Goal: Task Accomplishment & Management: Manage account settings

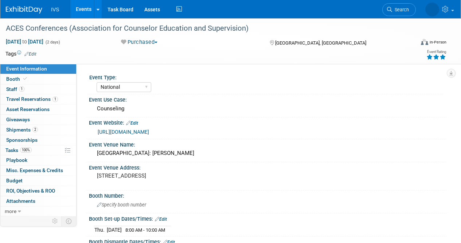
select select "National"
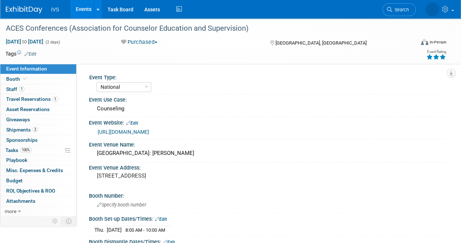
click at [25, 9] on img at bounding box center [24, 9] width 36 height 7
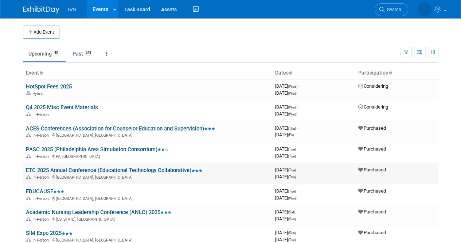
click at [49, 170] on link "ETC 2025 Annual Conference (Educational Technology Collaborative)" at bounding box center [114, 170] width 177 height 7
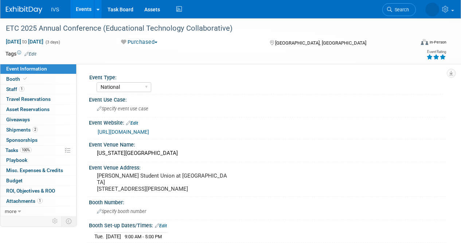
select select "National"
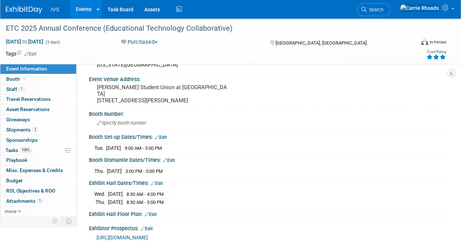
scroll to position [73, 0]
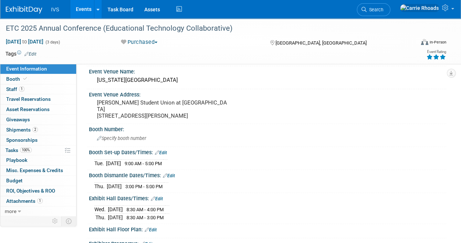
click at [15, 8] on img at bounding box center [24, 9] width 36 height 7
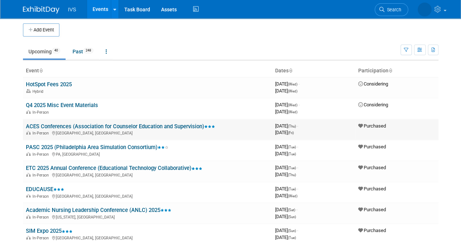
scroll to position [36, 0]
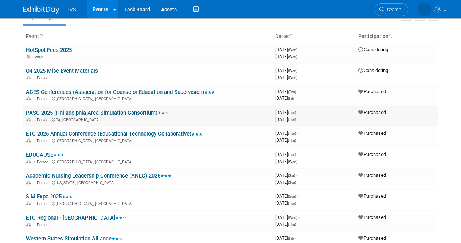
click at [66, 107] on td "PASC 2025 (Philadelphia Area Simulation Consortium) In-Person PA, United States" at bounding box center [148, 115] width 250 height 21
click at [66, 112] on link "PASC 2025 (Philadelphia Area Simulation Consortium)" at bounding box center [97, 112] width 143 height 7
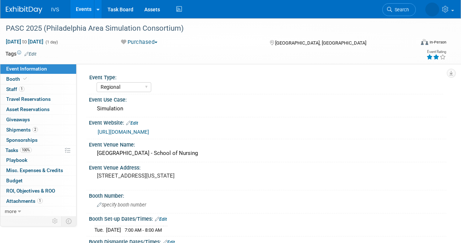
select select "Regional"
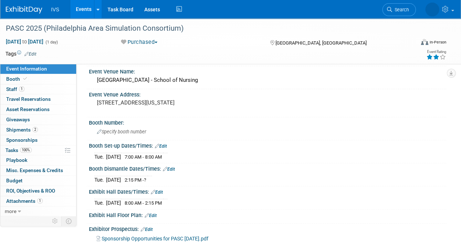
scroll to position [109, 0]
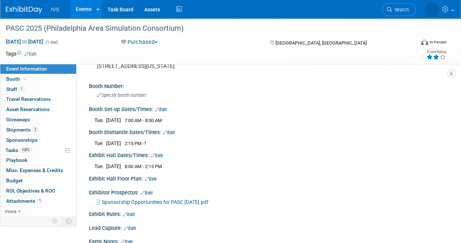
click at [18, 7] on img at bounding box center [24, 9] width 36 height 7
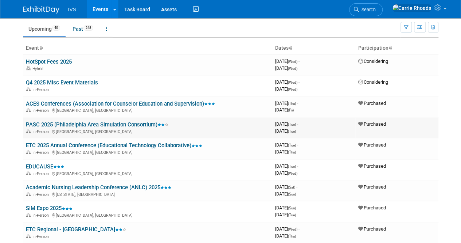
scroll to position [36, 0]
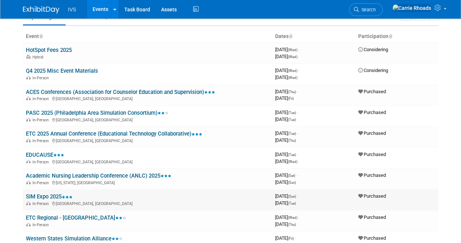
click at [53, 194] on link "SIM Expo 2025" at bounding box center [49, 196] width 47 height 7
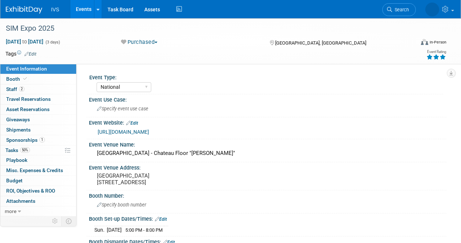
select select "National"
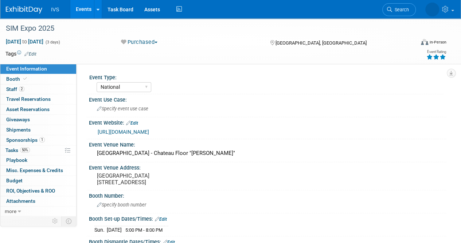
click at [149, 130] on link "[URL][DOMAIN_NAME]" at bounding box center [123, 132] width 51 height 6
click at [26, 7] on img at bounding box center [24, 9] width 36 height 7
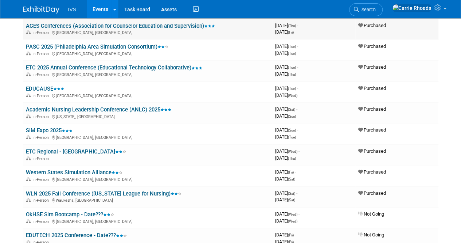
scroll to position [109, 0]
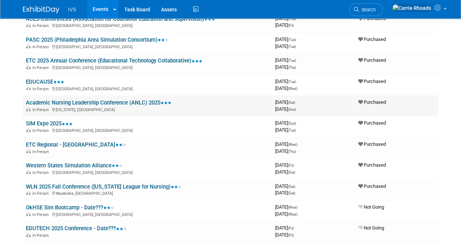
click at [123, 103] on link "Academic Nursing Leadership Conference (ANLC) 2025" at bounding box center [99, 102] width 146 height 7
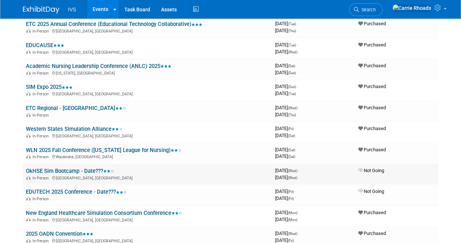
scroll to position [182, 0]
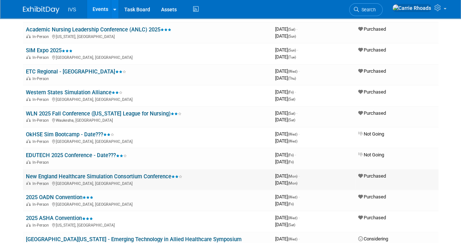
click at [66, 177] on link "New England Healthcare Simulation Consortium Conference" at bounding box center [104, 176] width 157 height 7
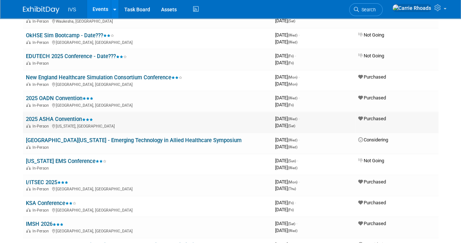
scroll to position [292, 0]
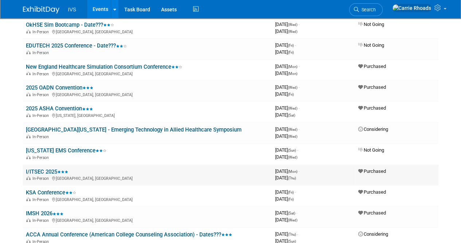
click at [45, 170] on link "I/ITSEC 2025" at bounding box center [47, 171] width 42 height 7
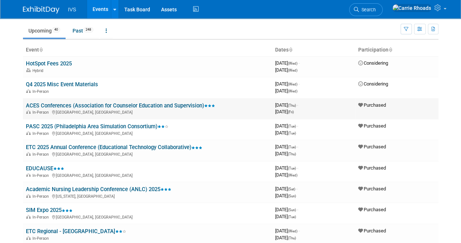
scroll to position [0, 0]
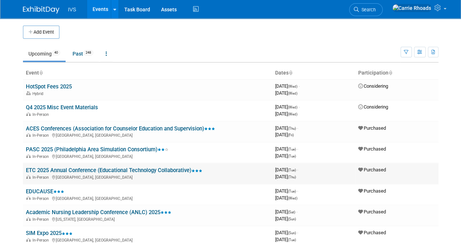
click at [59, 167] on link "ETC 2025 Annual Conference (Educational Technology Collaborative)" at bounding box center [114, 170] width 177 height 7
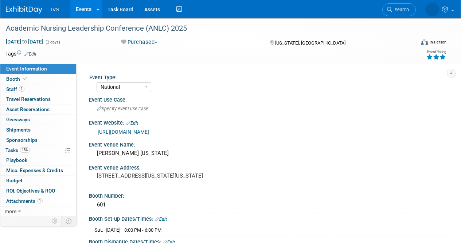
select select "National"
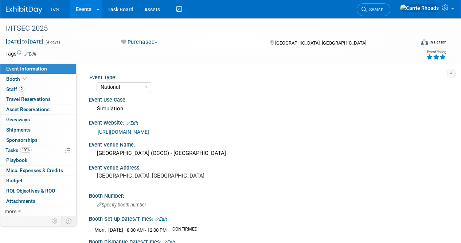
select select "National"
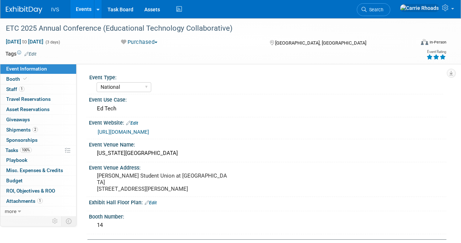
select select "National"
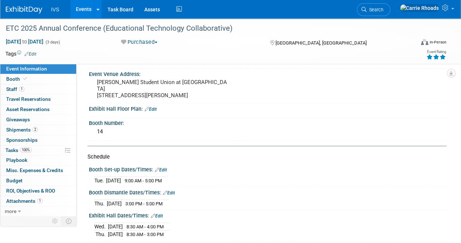
scroll to position [109, 0]
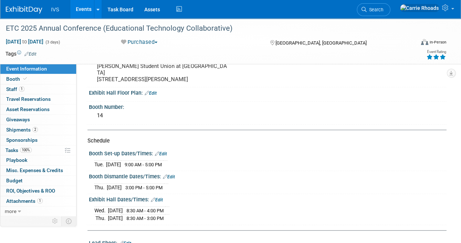
click at [14, 6] on img at bounding box center [24, 9] width 36 height 7
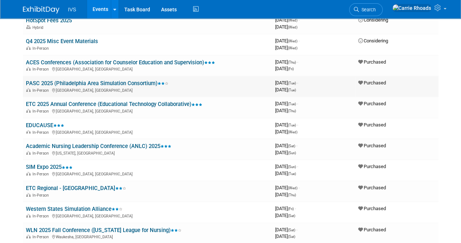
scroll to position [73, 0]
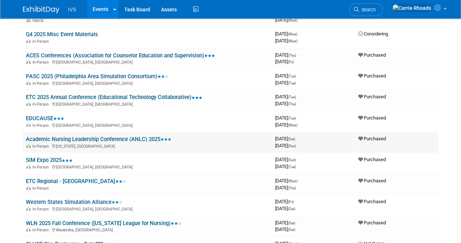
click at [55, 136] on link "Academic Nursing Leadership Conference (ANLC) 2025" at bounding box center [99, 139] width 146 height 7
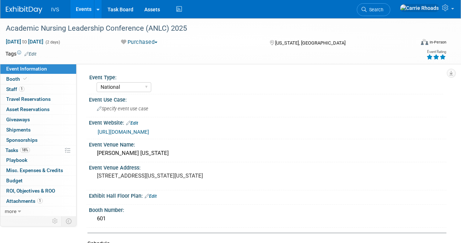
select select "National"
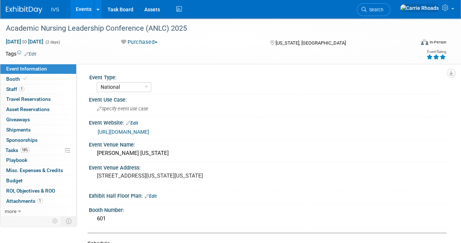
click at [17, 8] on img at bounding box center [24, 9] width 36 height 7
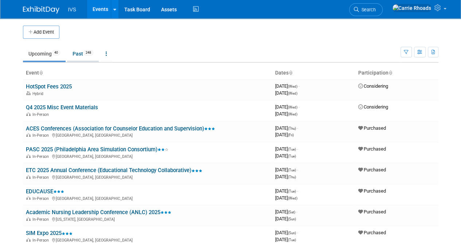
click at [77, 50] on link "Past 248" at bounding box center [83, 54] width 32 height 14
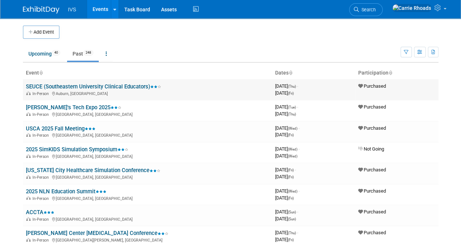
click at [69, 87] on link "SEUCE (Southeastern University Clinical Educators)" at bounding box center [93, 86] width 135 height 7
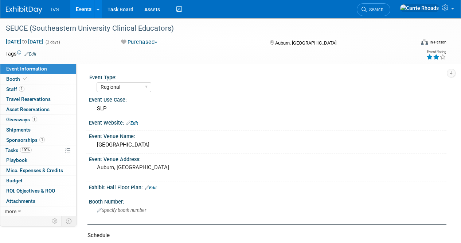
select select "Regional"
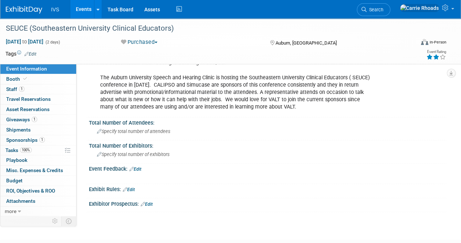
scroll to position [511, 0]
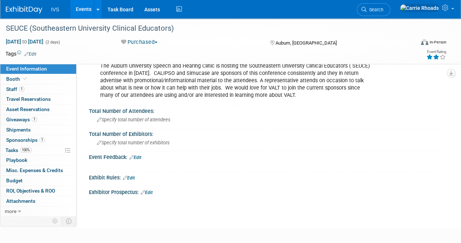
click at [9, 8] on img at bounding box center [24, 9] width 36 height 7
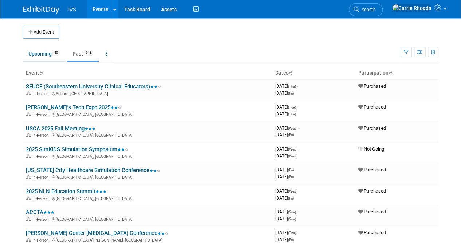
click at [51, 57] on link "Upcoming 40" at bounding box center [44, 54] width 43 height 14
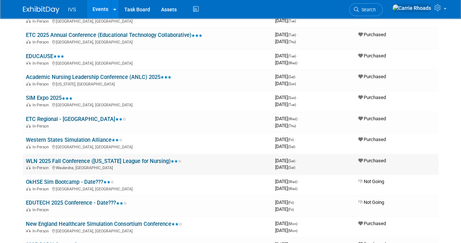
scroll to position [109, 0]
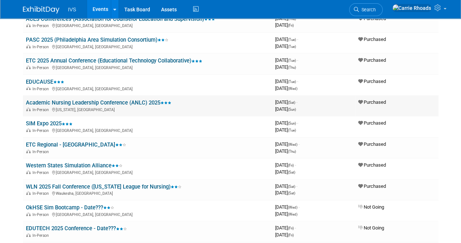
click at [116, 103] on link "Academic Nursing Leadership Conference (ANLC) 2025" at bounding box center [99, 102] width 146 height 7
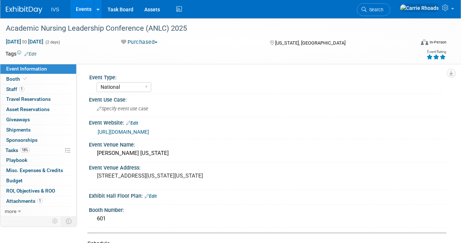
select select "National"
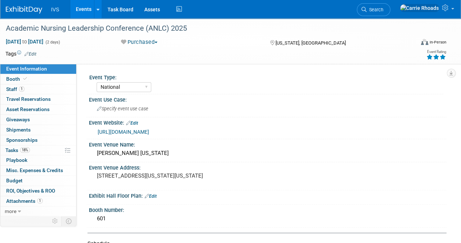
click at [148, 130] on link "https://www.aacnnursing.org/anlc" at bounding box center [123, 132] width 51 height 6
click at [17, 9] on img at bounding box center [24, 9] width 36 height 7
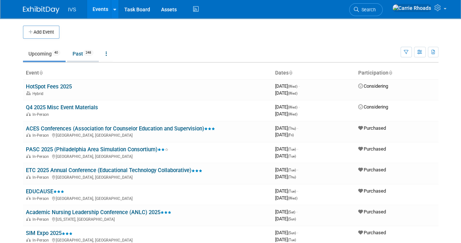
click at [80, 59] on link "Past 248" at bounding box center [83, 54] width 32 height 14
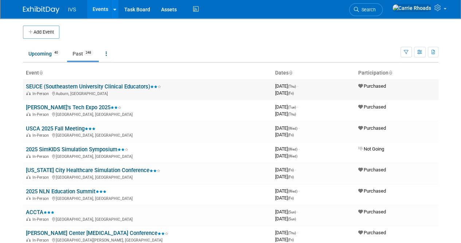
click at [72, 87] on link "SEUCE (Southeastern University Clinical Educators)" at bounding box center [93, 86] width 135 height 7
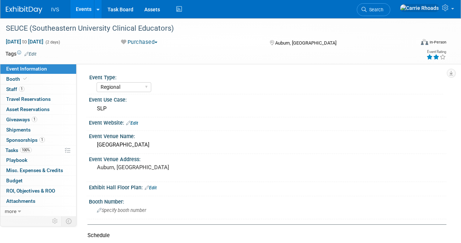
select select "Regional"
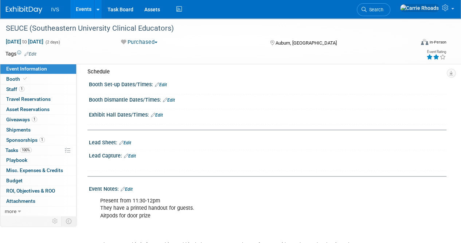
scroll to position [146, 0]
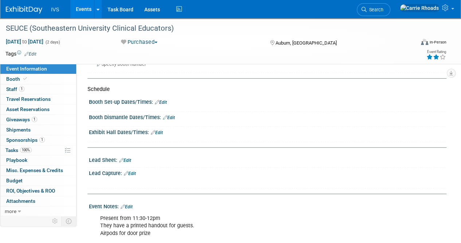
click at [129, 158] on link "Edit" at bounding box center [125, 160] width 12 height 5
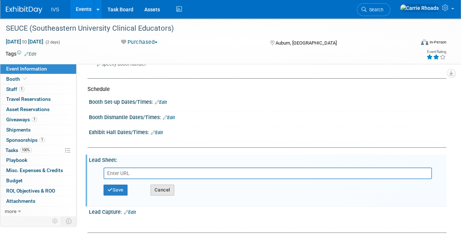
click at [171, 188] on button "Cancel" at bounding box center [163, 189] width 24 height 11
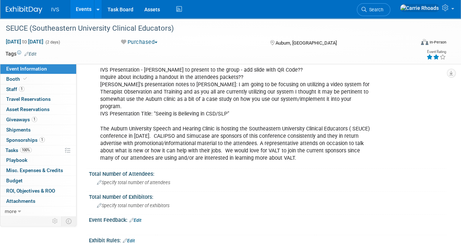
scroll to position [474, 0]
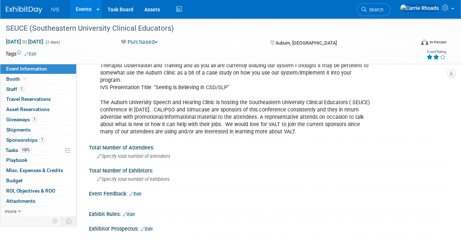
click at [140, 191] on link "Edit" at bounding box center [136, 193] width 12 height 5
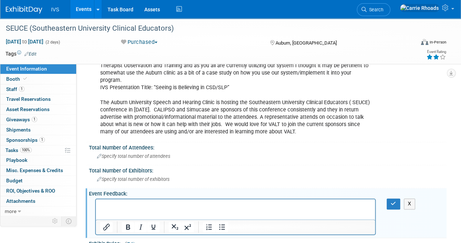
scroll to position [0, 0]
click at [155, 153] on span "Specify total number of attendees" at bounding box center [133, 155] width 73 height 5
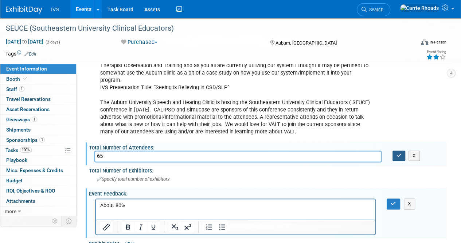
type input "65"
click at [402, 150] on button "button" at bounding box center [399, 155] width 13 height 10
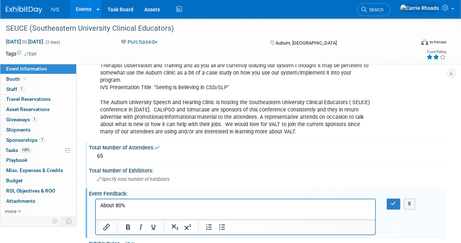
click at [164, 173] on div "Specify total number of exhibitors" at bounding box center [267, 178] width 347 height 11
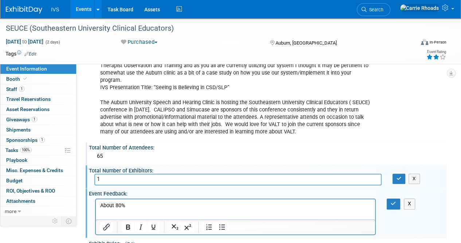
drag, startPoint x: 116, startPoint y: 169, endPoint x: 94, endPoint y: 167, distance: 21.9
click at [94, 173] on div "1" at bounding box center [238, 178] width 298 height 11
type input "3"
click at [397, 176] on icon "button" at bounding box center [399, 178] width 5 height 5
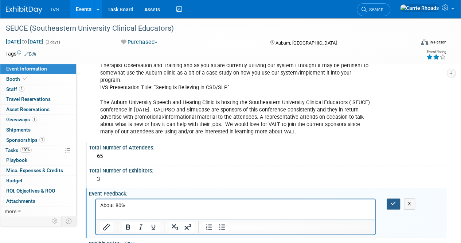
click at [389, 198] on button "button" at bounding box center [393, 203] width 13 height 11
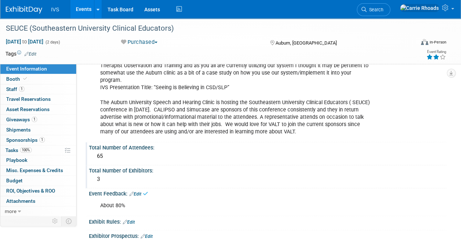
click at [139, 198] on div "About 80%" at bounding box center [235, 205] width 281 height 15
click at [125, 173] on div "3" at bounding box center [267, 178] width 347 height 11
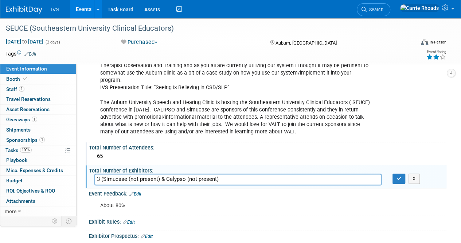
click at [102, 173] on input "3 (Simucase (not present) & Calypso (not present)" at bounding box center [237, 178] width 287 height 11
click at [177, 173] on input "3 - IVS, Simucase (not present) & Calypso (not present)" at bounding box center [237, 178] width 287 height 11
type input "3 - IVS, Simucase (not present), Calypso (not present)"
click at [400, 176] on icon "button" at bounding box center [399, 178] width 5 height 5
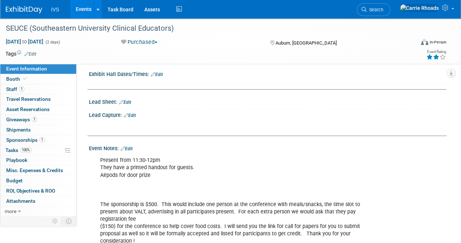
scroll to position [219, 0]
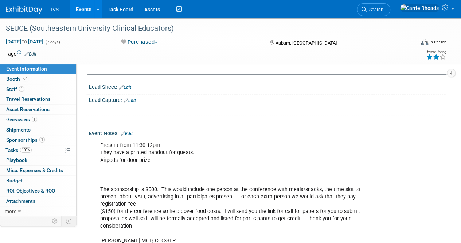
click at [75, 232] on div "Event Information Event Info Booth Booth 1 Staff 1 Staff 0 Travel Reservations …" at bounding box center [230, 149] width 461 height 700
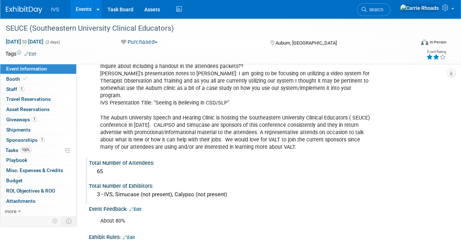
scroll to position [474, 0]
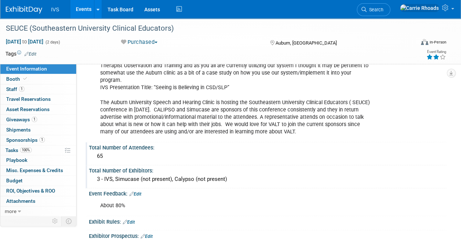
click at [141, 191] on link "Edit" at bounding box center [136, 193] width 12 height 5
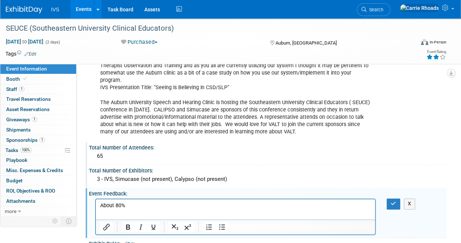
scroll to position [0, 0]
click at [156, 207] on p "About 80%" at bounding box center [235, 205] width 271 height 7
click at [390, 198] on button "button" at bounding box center [393, 203] width 13 height 11
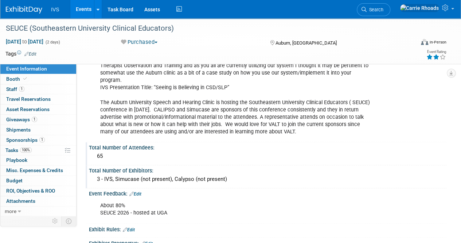
click at [165, 202] on div "About 80% SEUCE 2026 - hosted at UGA" at bounding box center [235, 209] width 281 height 22
click at [30, 10] on img at bounding box center [24, 9] width 36 height 7
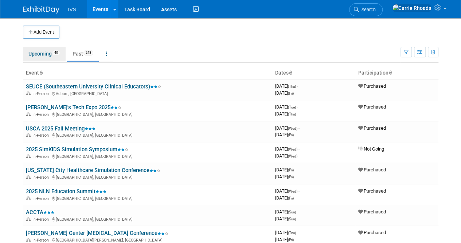
click at [39, 53] on link "Upcoming 40" at bounding box center [44, 54] width 43 height 14
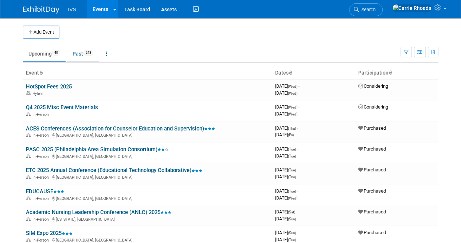
click at [80, 55] on link "Past 248" at bounding box center [83, 54] width 32 height 14
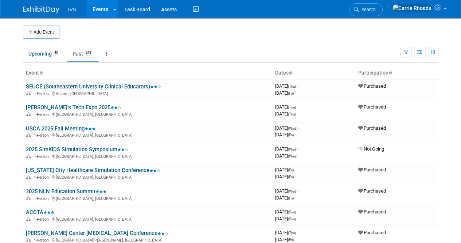
click at [15, 165] on body "IVS Events Add Event Bulk Upload Events Shareable Event Boards Recently Viewed …" at bounding box center [230, 121] width 461 height 243
click at [13, 128] on body "IVS Events Add Event Bulk Upload Events Shareable Event Boards Recently Viewed …" at bounding box center [230, 121] width 461 height 243
click at [66, 86] on link "SEUCE (Southeastern University Clinical Educators)" at bounding box center [93, 86] width 135 height 7
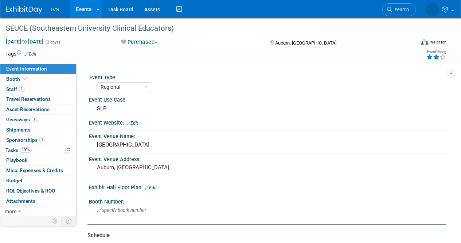
select select "Regional"
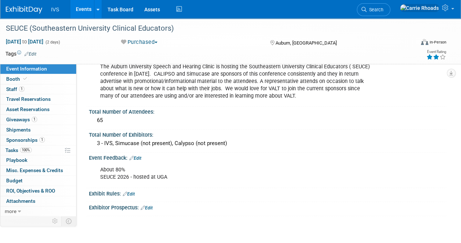
scroll to position [511, 0]
click at [139, 155] on link "Edit" at bounding box center [136, 157] width 12 height 5
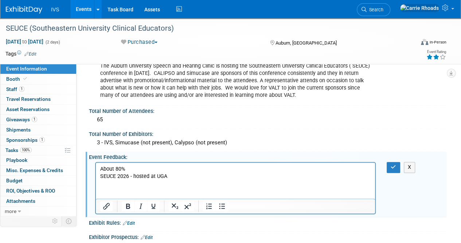
scroll to position [0, 0]
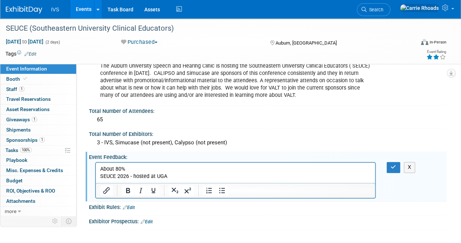
click at [160, 167] on p "About 80% SEUCE 2026 - hosted at [GEOGRAPHIC_DATA]" at bounding box center [235, 172] width 271 height 15
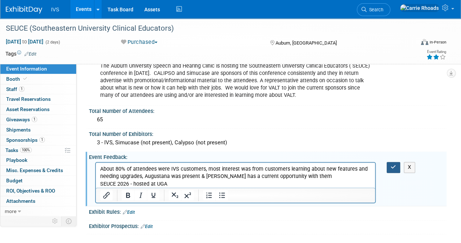
click at [393, 164] on icon "button" at bounding box center [393, 166] width 5 height 5
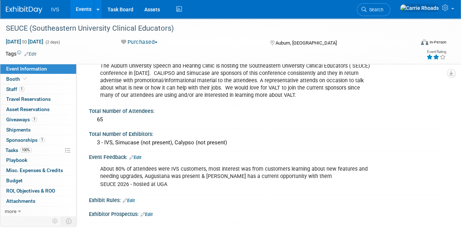
click at [18, 9] on img at bounding box center [24, 9] width 36 height 7
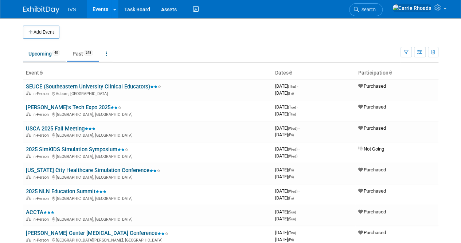
click at [41, 57] on link "Upcoming 40" at bounding box center [44, 54] width 43 height 14
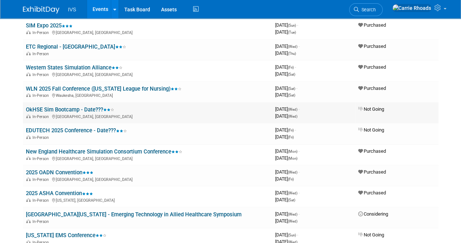
scroll to position [219, 0]
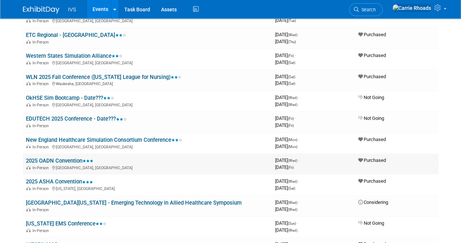
click at [46, 159] on link "2025 OADN Convention" at bounding box center [59, 160] width 67 height 7
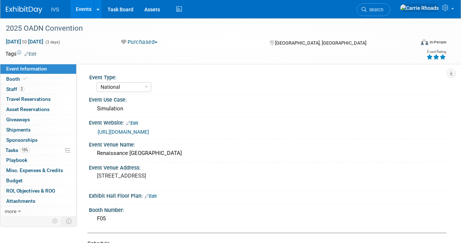
select select "National"
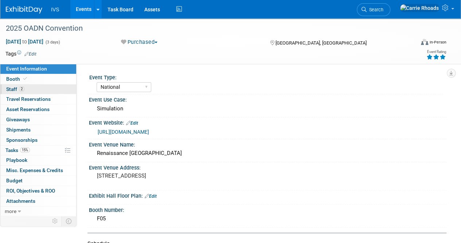
click at [9, 89] on span "Staff 2" at bounding box center [15, 89] width 18 height 6
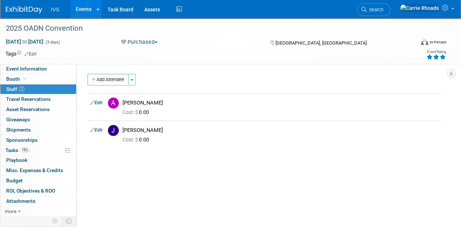
click at [17, 9] on img at bounding box center [24, 9] width 36 height 7
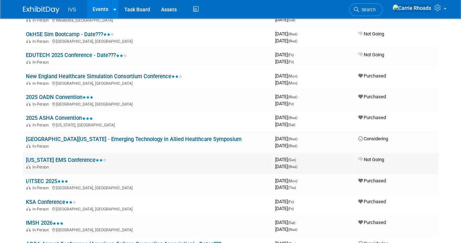
scroll to position [328, 0]
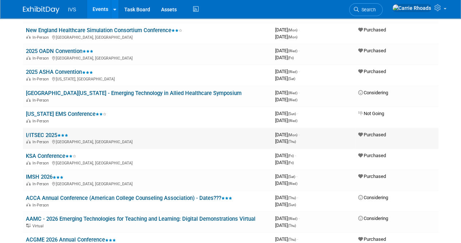
click at [46, 132] on link "I/ITSEC 2025" at bounding box center [47, 135] width 42 height 7
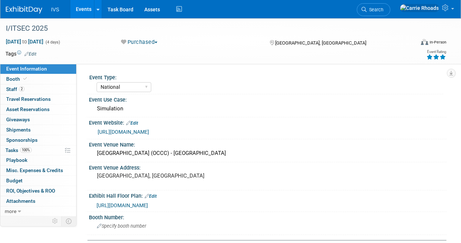
select select "National"
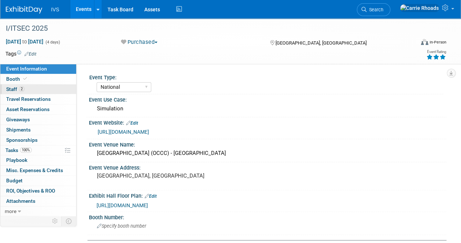
click at [5, 90] on link "2 Staff 2" at bounding box center [38, 89] width 76 height 10
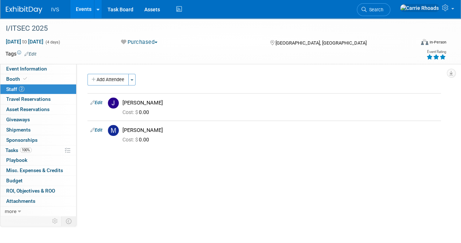
click at [115, 77] on button "Add Attendee" at bounding box center [108, 80] width 41 height 12
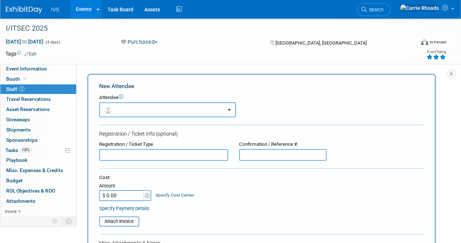
click at [132, 109] on button "button" at bounding box center [167, 109] width 137 height 15
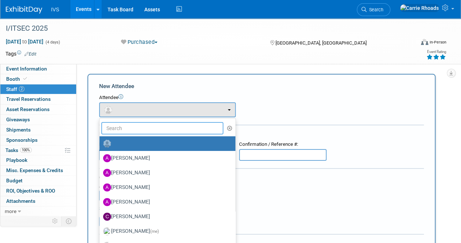
click at [132, 124] on input "text" at bounding box center [162, 128] width 122 height 12
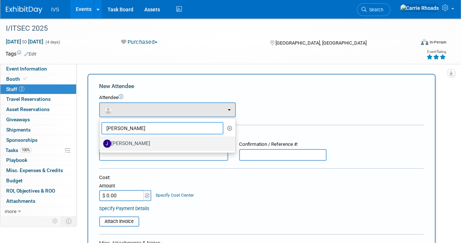
type input "joe"
click at [124, 144] on label "Joe Gibbs" at bounding box center [165, 144] width 125 height 12
click at [101, 144] on input "Joe Gibbs" at bounding box center [98, 142] width 5 height 5
select select "5c553fda-c1a5-4852-940b-37a241e04a1f"
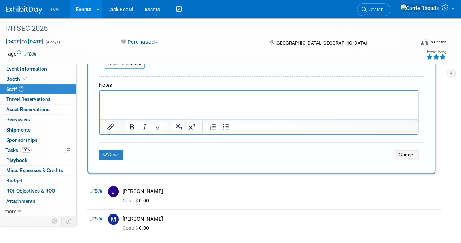
scroll to position [219, 0]
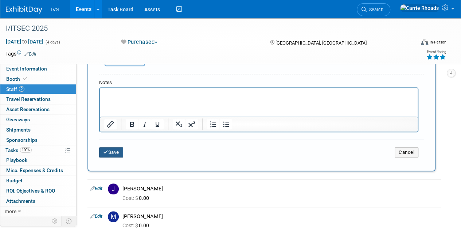
click at [110, 153] on button "Save" at bounding box center [111, 152] width 24 height 10
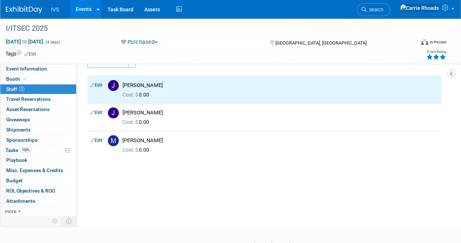
scroll to position [0, 0]
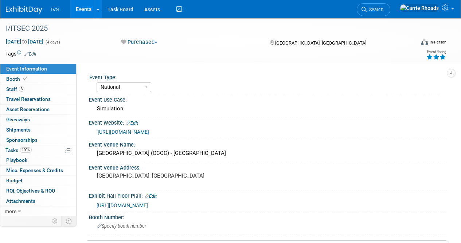
select select "National"
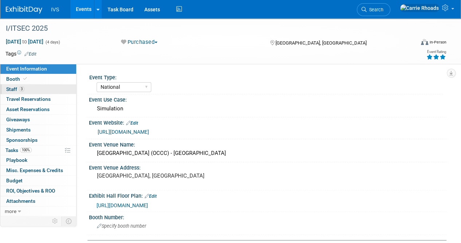
click at [16, 89] on span "Staff 3" at bounding box center [15, 89] width 18 height 6
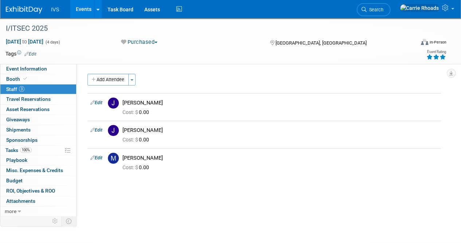
click at [99, 105] on link "Edit" at bounding box center [96, 102] width 12 height 5
select select "5c553fda-c1a5-4852-940b-37a241e04a1f"
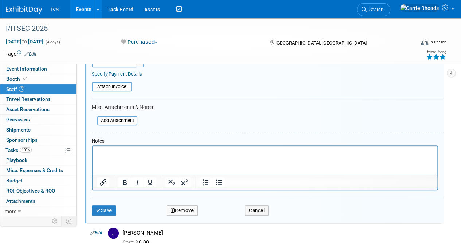
scroll to position [229, 0]
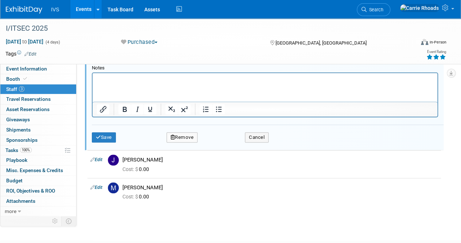
click at [190, 138] on button "Remove" at bounding box center [182, 137] width 31 height 10
click at [215, 144] on icon at bounding box center [217, 143] width 4 height 4
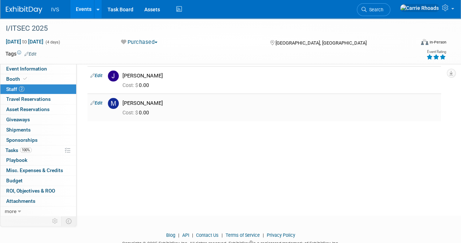
scroll to position [0, 0]
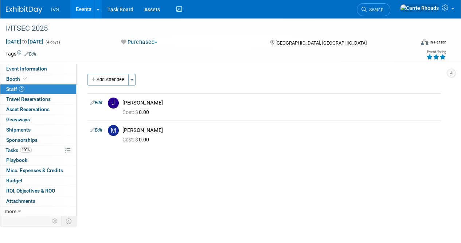
drag, startPoint x: 30, startPoint y: 236, endPoint x: 31, endPoint y: 231, distance: 4.5
click at [30, 236] on body "IVS Events Add Event Bulk Upload Events Shareable Event Boards Recently Viewed …" at bounding box center [230, 121] width 461 height 243
click at [34, 8] on img at bounding box center [24, 9] width 36 height 7
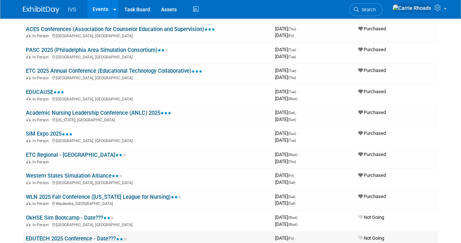
scroll to position [109, 0]
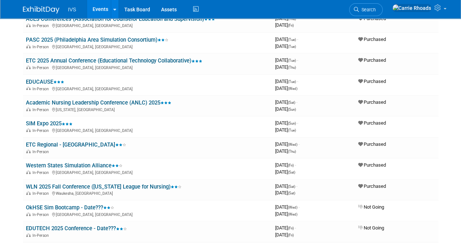
click at [14, 133] on html "IVS Events Add Event Bulk Upload Events Shareable Event Boards Recently Viewed …" at bounding box center [230, 12] width 461 height 243
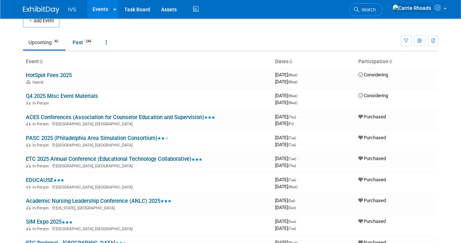
scroll to position [0, 0]
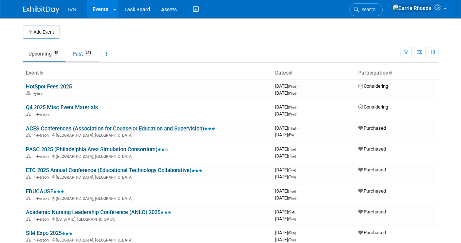
click at [74, 55] on link "Past 248" at bounding box center [83, 54] width 32 height 14
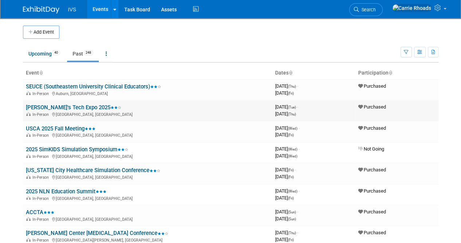
click at [57, 104] on link "[PERSON_NAME]'s Tech Expo 2025" at bounding box center [74, 107] width 96 height 7
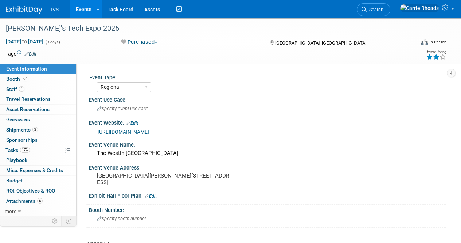
select select "Regional"
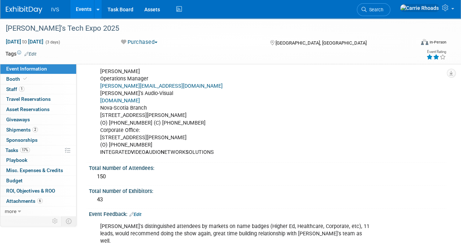
scroll to position [511, 0]
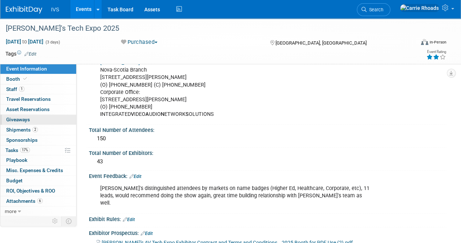
click at [22, 119] on span "Giveaways 0" at bounding box center [18, 119] width 24 height 6
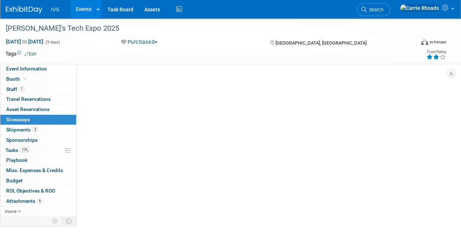
scroll to position [0, 0]
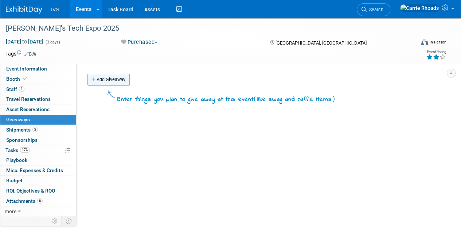
click at [112, 80] on link "Add Giveaway" at bounding box center [109, 80] width 42 height 12
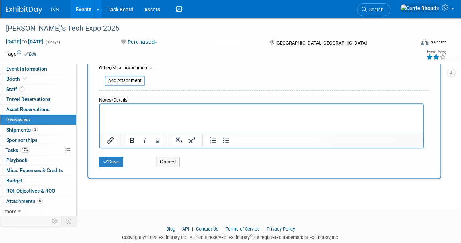
scroll to position [163, 0]
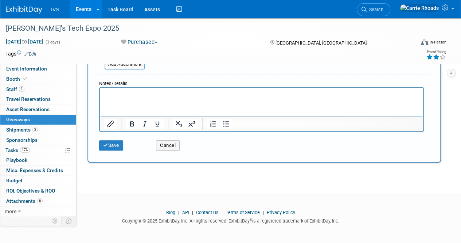
type input "No Winner"
click at [129, 142] on div "Save" at bounding box center [122, 142] width 57 height 15
click at [112, 143] on button "Save" at bounding box center [111, 145] width 24 height 10
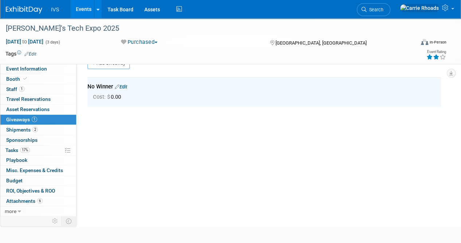
scroll to position [16, 0]
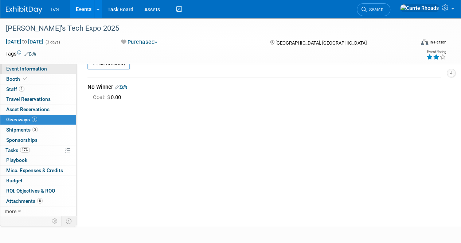
click at [23, 69] on span "Event Information" at bounding box center [26, 69] width 41 height 6
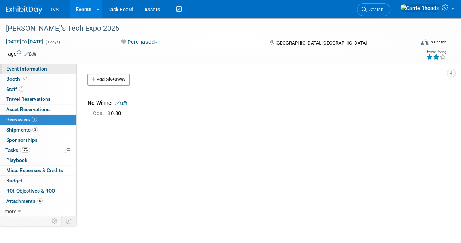
select select "Regional"
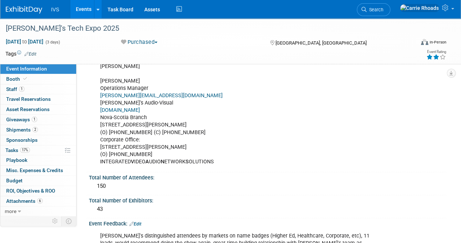
scroll to position [474, 0]
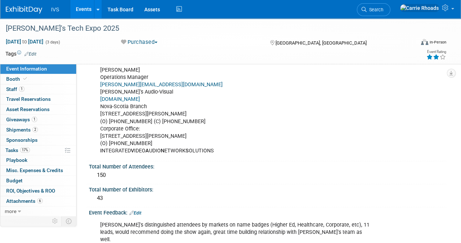
click at [26, 8] on img at bounding box center [24, 9] width 36 height 7
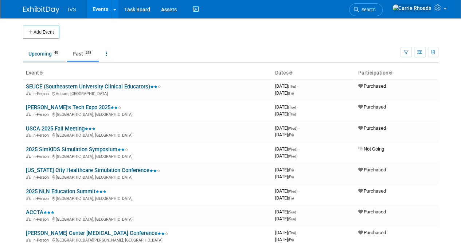
click at [46, 48] on link "Upcoming 40" at bounding box center [44, 54] width 43 height 14
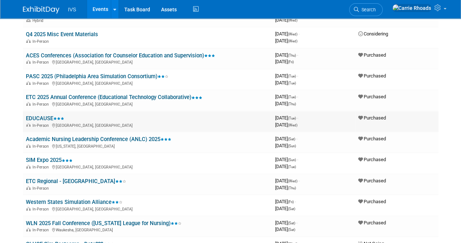
scroll to position [109, 0]
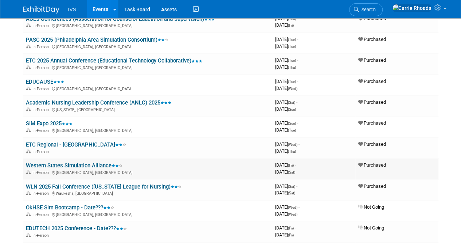
click at [88, 166] on link "Western States Simulation Alliance" at bounding box center [74, 165] width 97 height 7
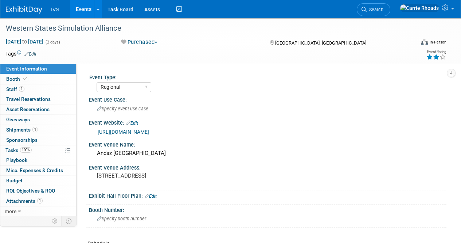
select select "Regional"
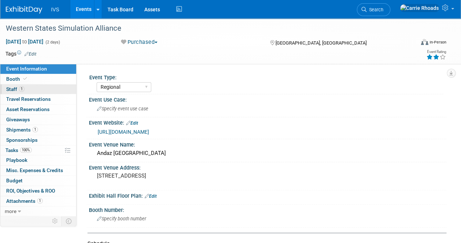
click at [8, 88] on span "Staff 1" at bounding box center [15, 89] width 18 height 6
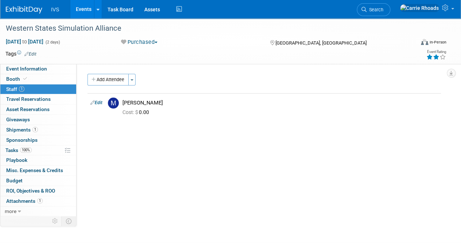
click at [23, 11] on img at bounding box center [24, 9] width 36 height 7
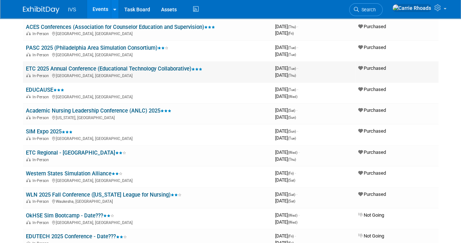
scroll to position [146, 0]
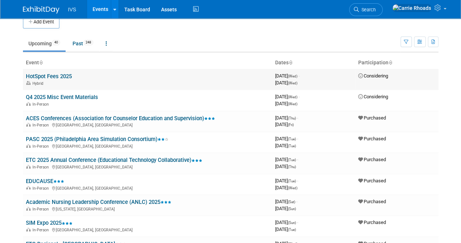
scroll to position [0, 0]
